Goal: Find specific page/section

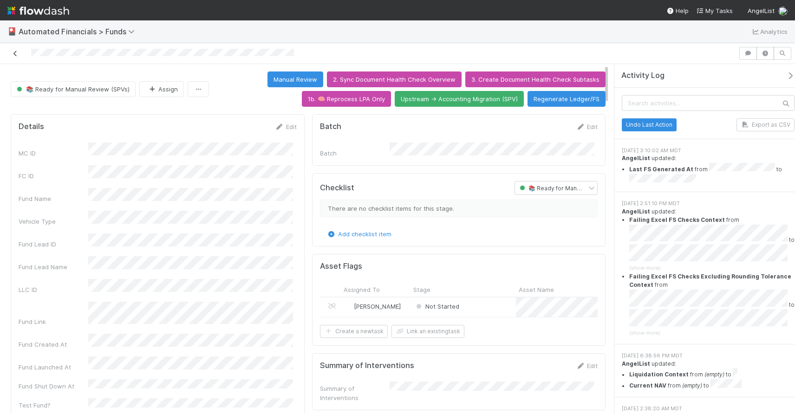
click at [17, 53] on icon at bounding box center [15, 54] width 9 height 6
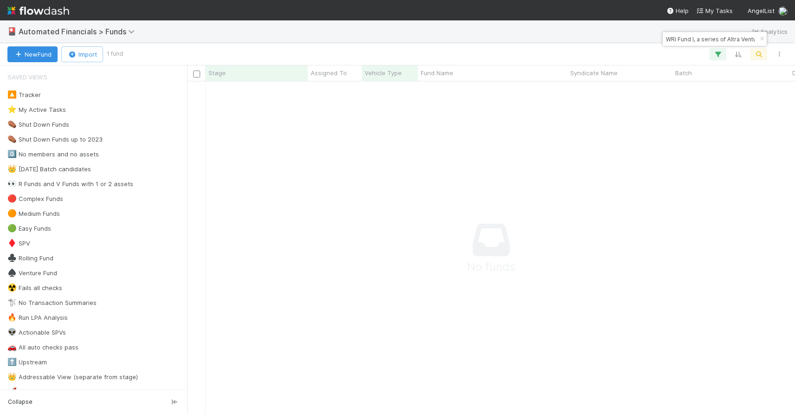
scroll to position [319, 601]
click at [759, 40] on icon "button" at bounding box center [761, 39] width 9 height 6
click at [758, 55] on icon "button" at bounding box center [758, 54] width 9 height 8
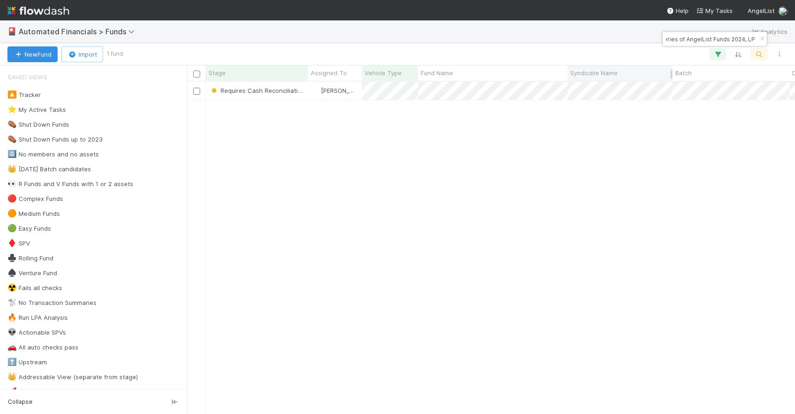
scroll to position [325, 601]
type input "Stardust-UN-1117 Fund I, a series of AngelList Funds 2024, LP"
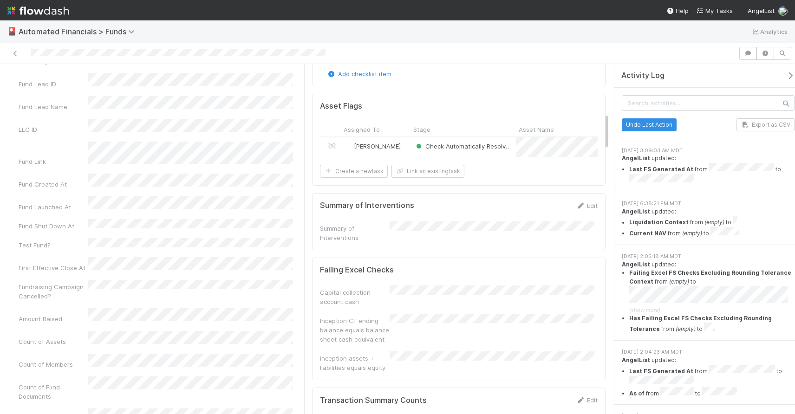
scroll to position [462, 0]
click at [19, 54] on icon at bounding box center [15, 54] width 9 height 6
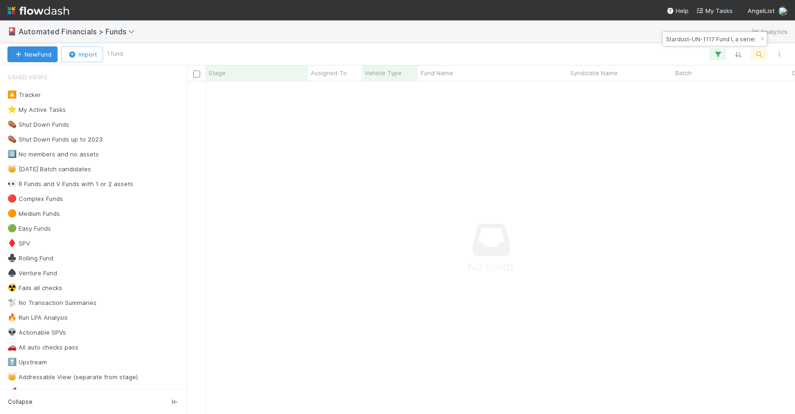
scroll to position [319, 601]
click at [761, 39] on icon "button" at bounding box center [761, 39] width 9 height 6
click at [760, 51] on icon "button" at bounding box center [758, 54] width 9 height 8
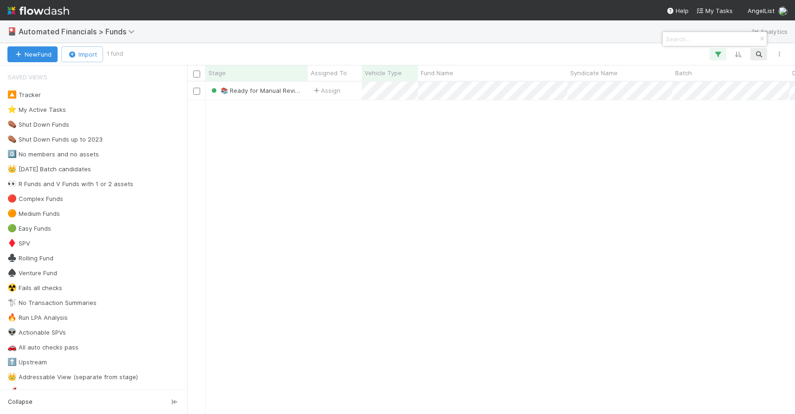
scroll to position [325, 601]
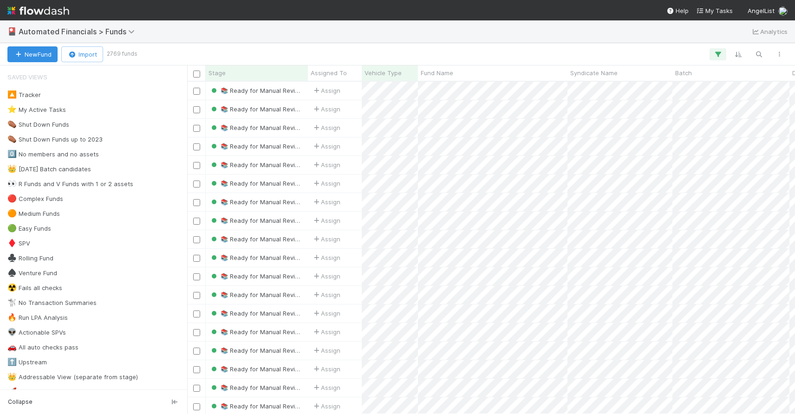
scroll to position [325, 601]
click at [765, 56] on button "button" at bounding box center [758, 54] width 17 height 12
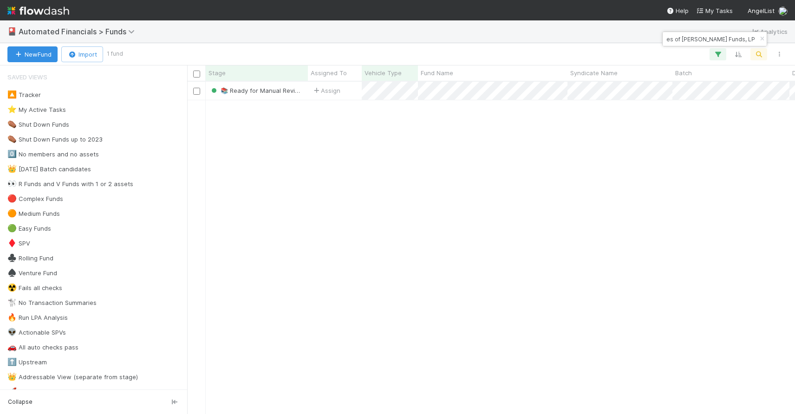
type input "EL-0324 Gaingels Fund I, a series of [PERSON_NAME] Funds, LP"
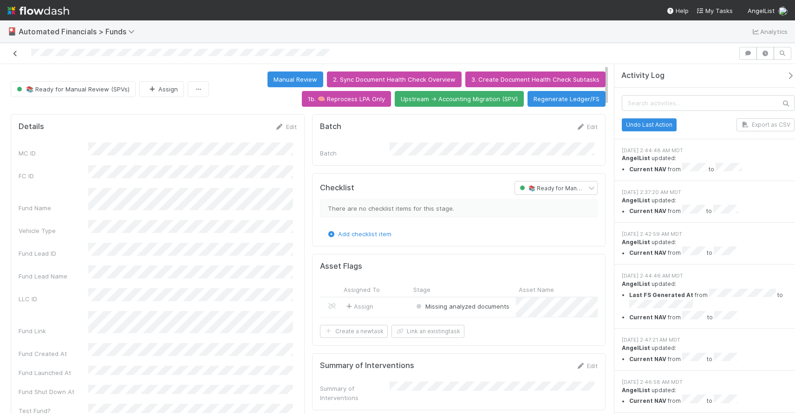
click at [13, 55] on icon at bounding box center [15, 54] width 9 height 6
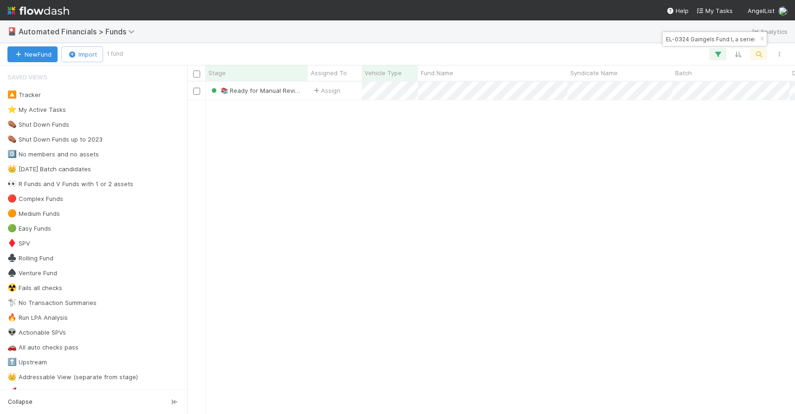
scroll to position [325, 601]
click at [761, 38] on icon "button" at bounding box center [761, 39] width 9 height 6
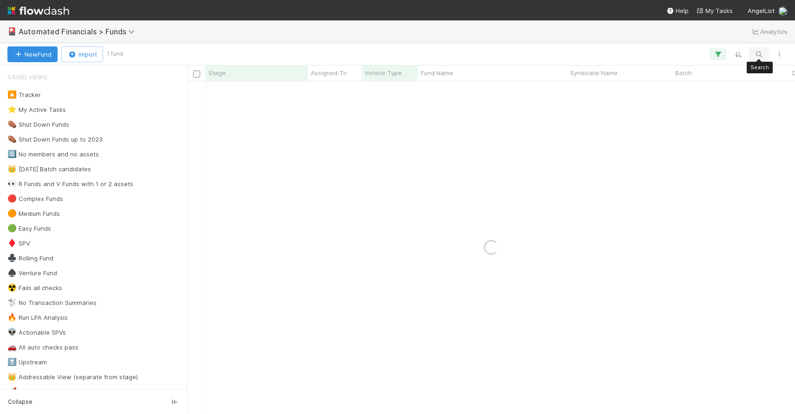
click at [757, 55] on icon "button" at bounding box center [758, 54] width 9 height 8
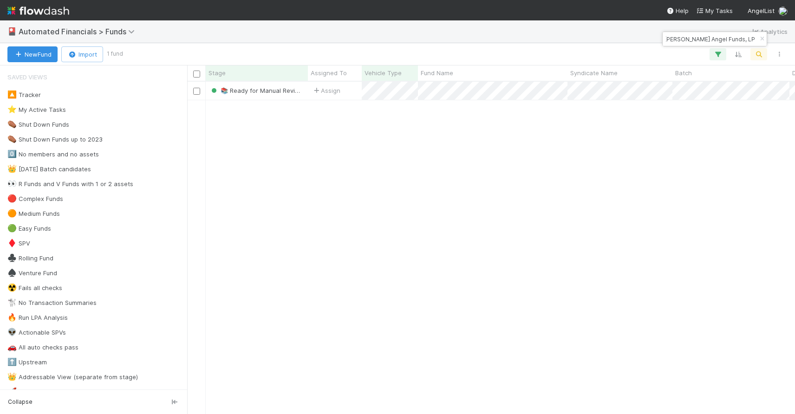
type input "RU Fund II, a series of [PERSON_NAME] Angel Funds, LP"
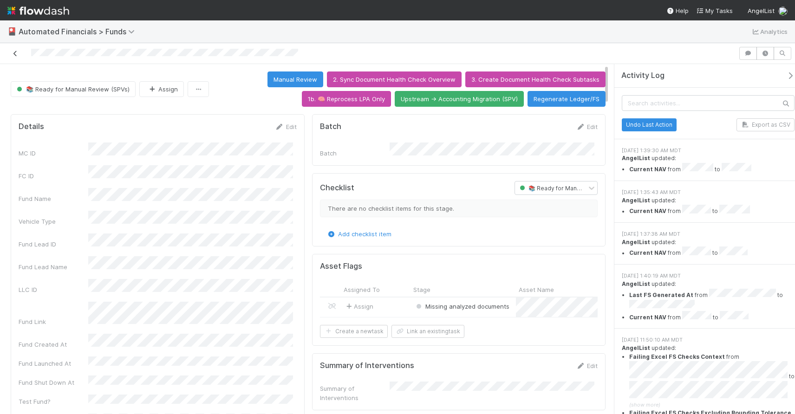
click at [15, 53] on icon at bounding box center [15, 54] width 9 height 6
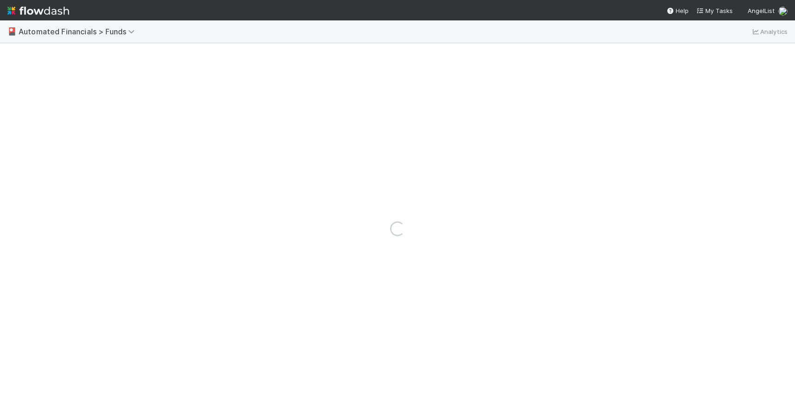
click at [15, 53] on div "Loading..." at bounding box center [397, 228] width 795 height 371
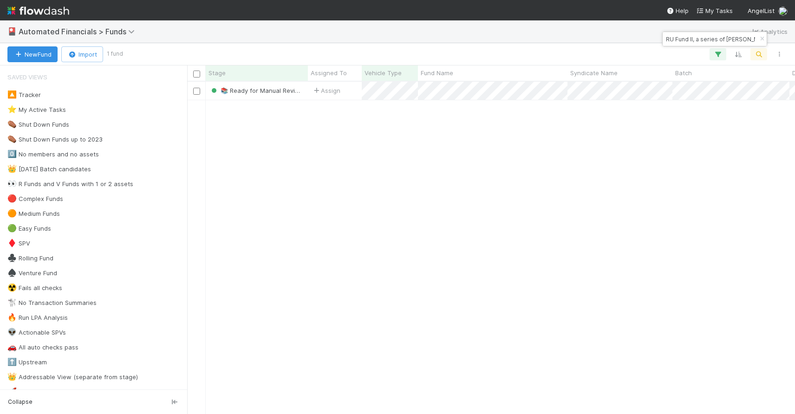
scroll to position [325, 601]
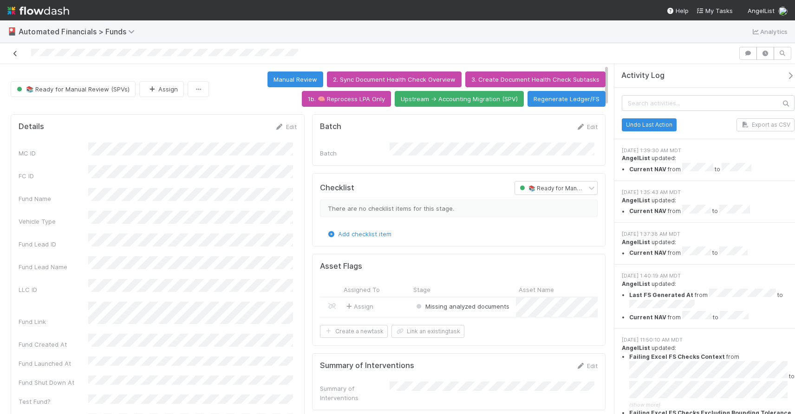
click at [14, 52] on icon at bounding box center [15, 54] width 9 height 6
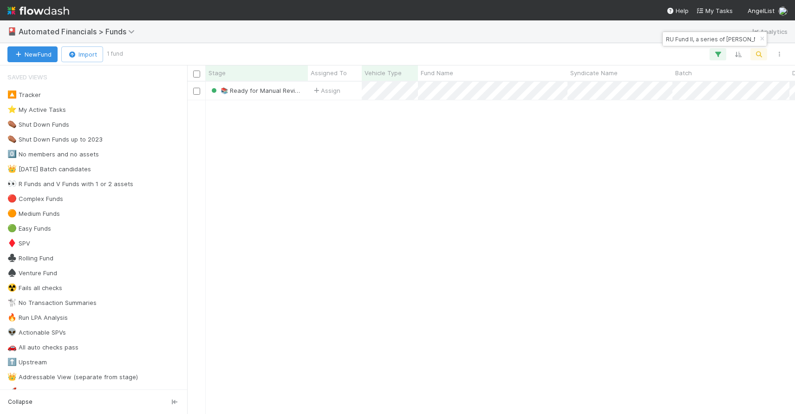
scroll to position [325, 601]
click at [760, 40] on icon "button" at bounding box center [761, 39] width 9 height 6
click at [757, 56] on icon "button" at bounding box center [758, 54] width 9 height 8
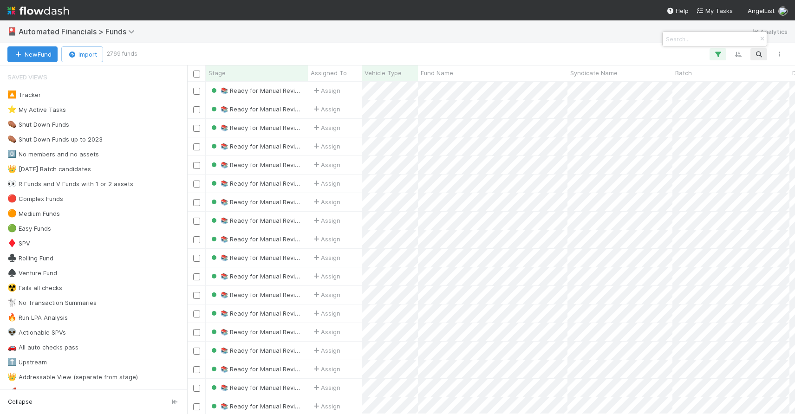
paste input "SaxeCap Advisors V AL Vehicle, LP"
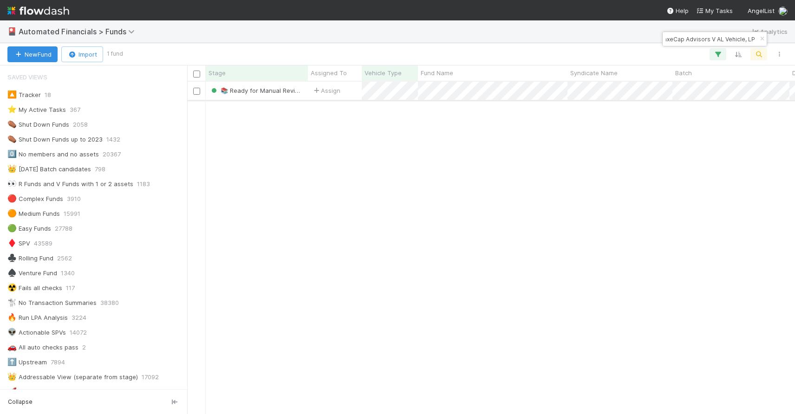
type input "SaxeCap Advisors V AL Vehicle, LP"
